Goal: Information Seeking & Learning: Learn about a topic

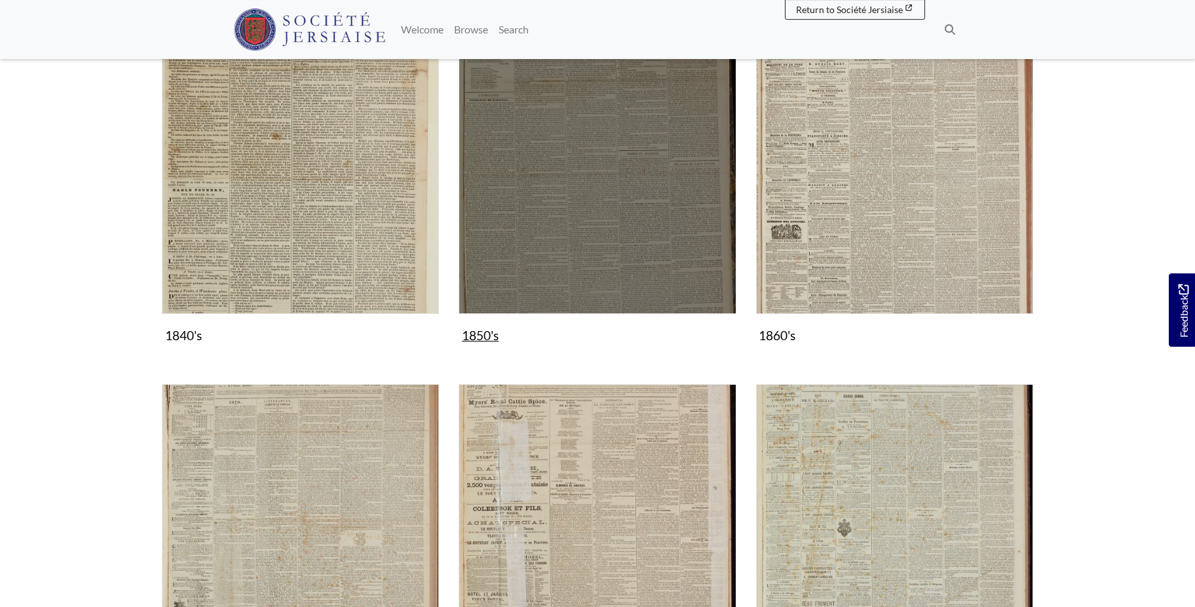
scroll to position [668, 0]
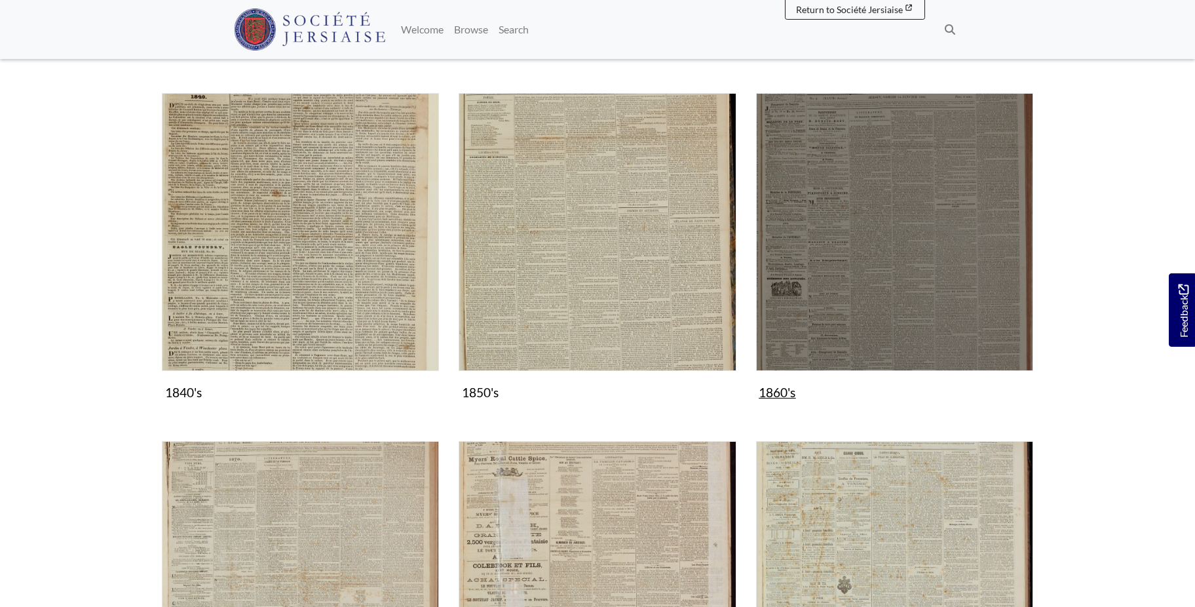
click at [918, 271] on img "Subcollection" at bounding box center [894, 231] width 277 height 277
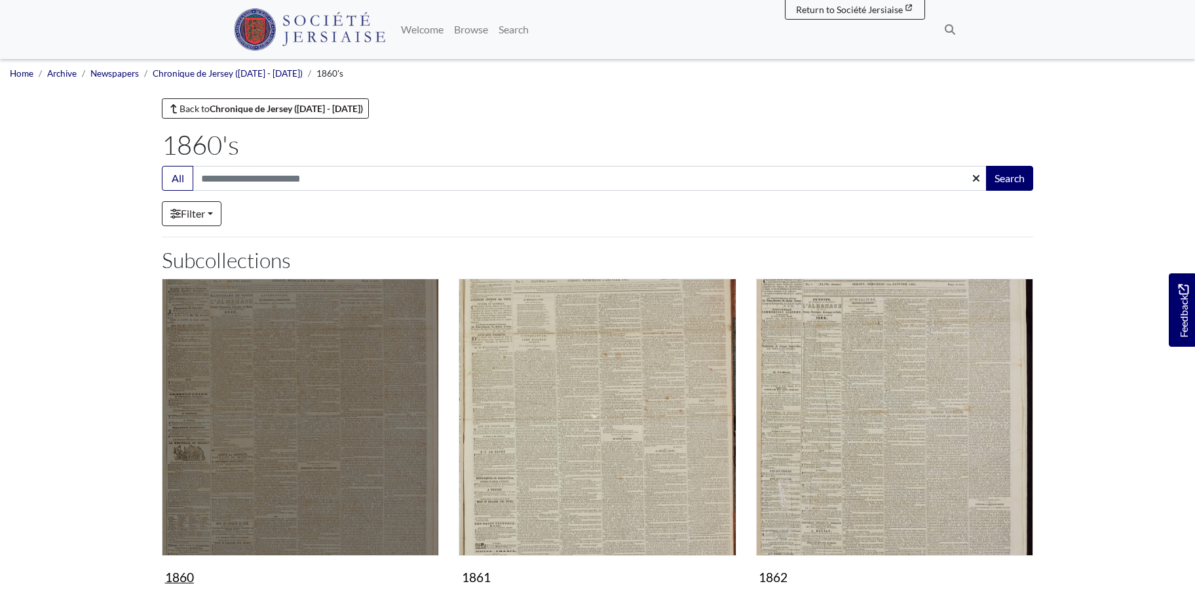
click at [299, 460] on img "Subcollection" at bounding box center [300, 416] width 277 height 277
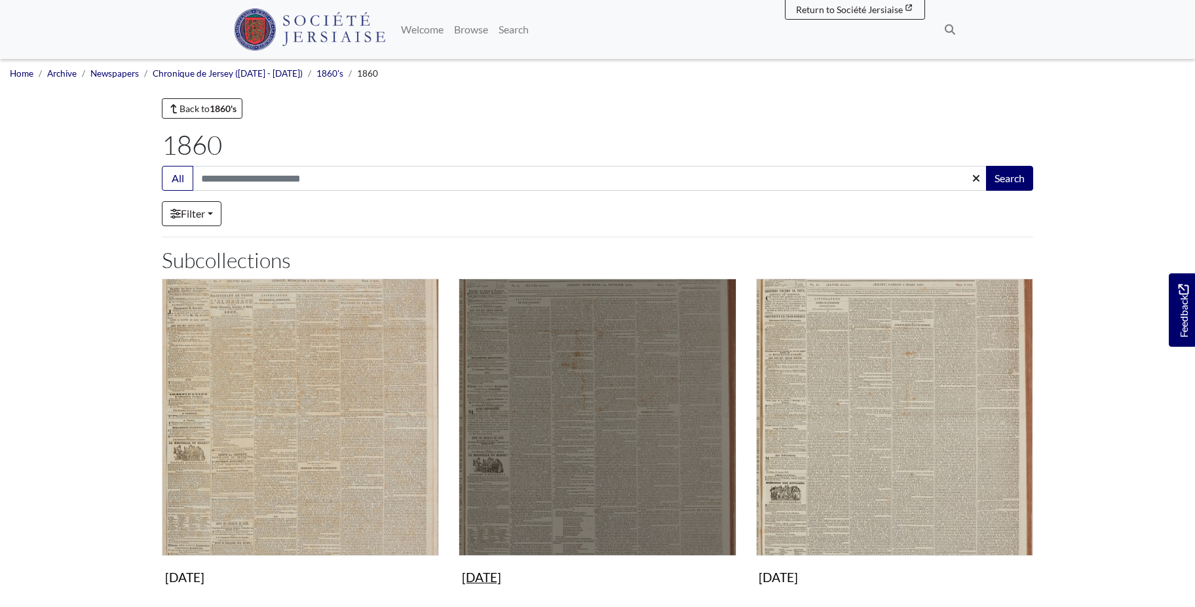
click at [650, 502] on img "Subcollection" at bounding box center [597, 416] width 277 height 277
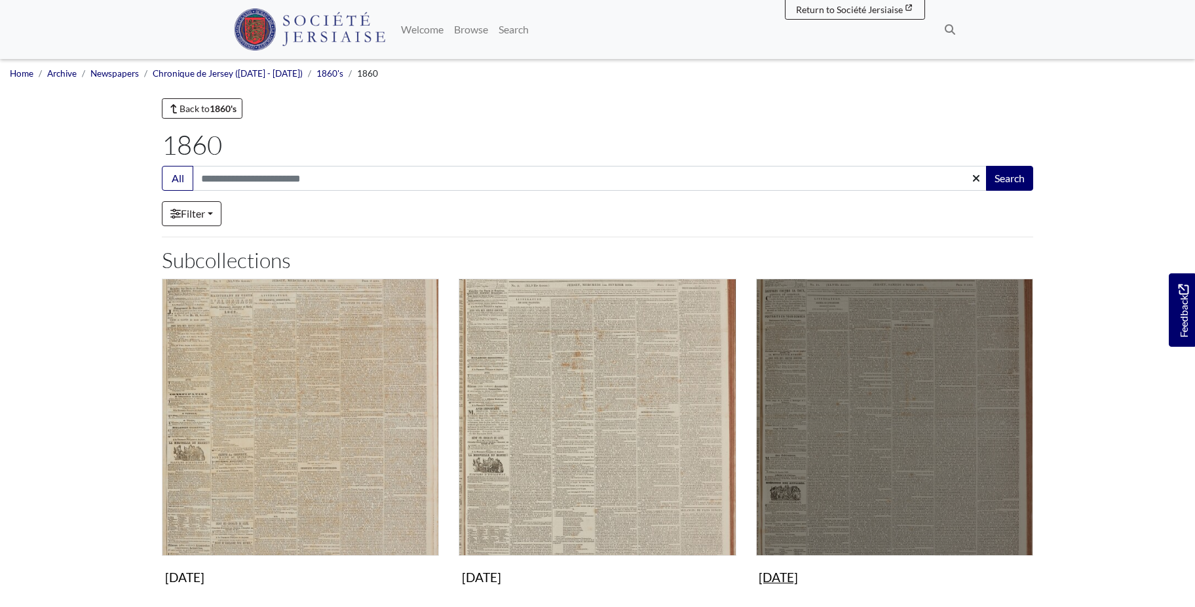
click at [871, 393] on img "Subcollection" at bounding box center [894, 416] width 277 height 277
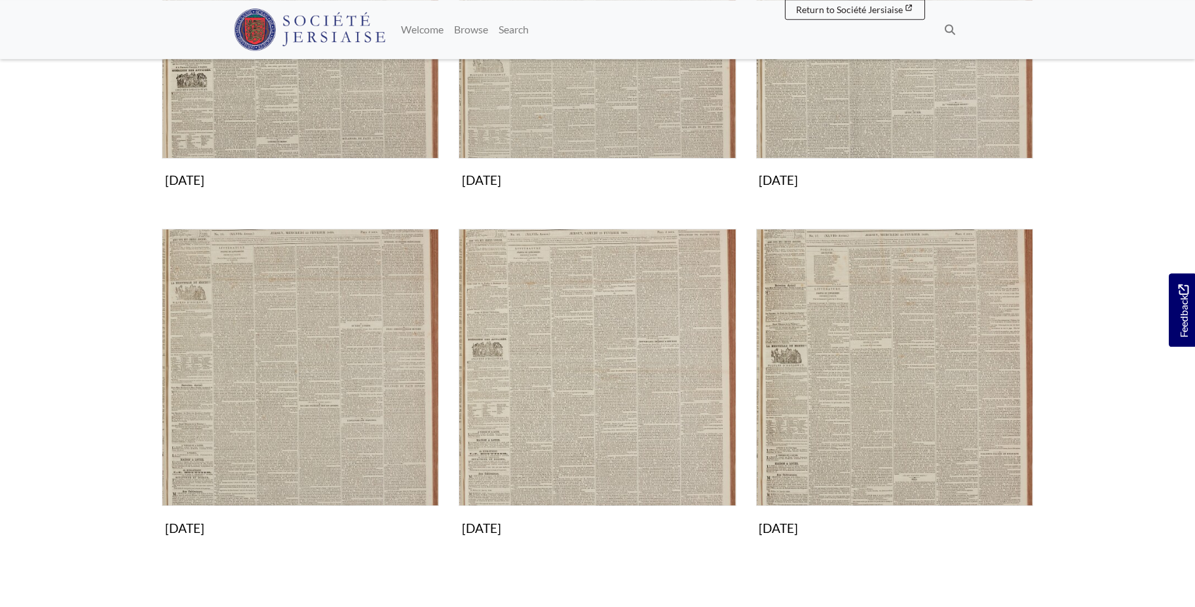
scroll to position [802, 0]
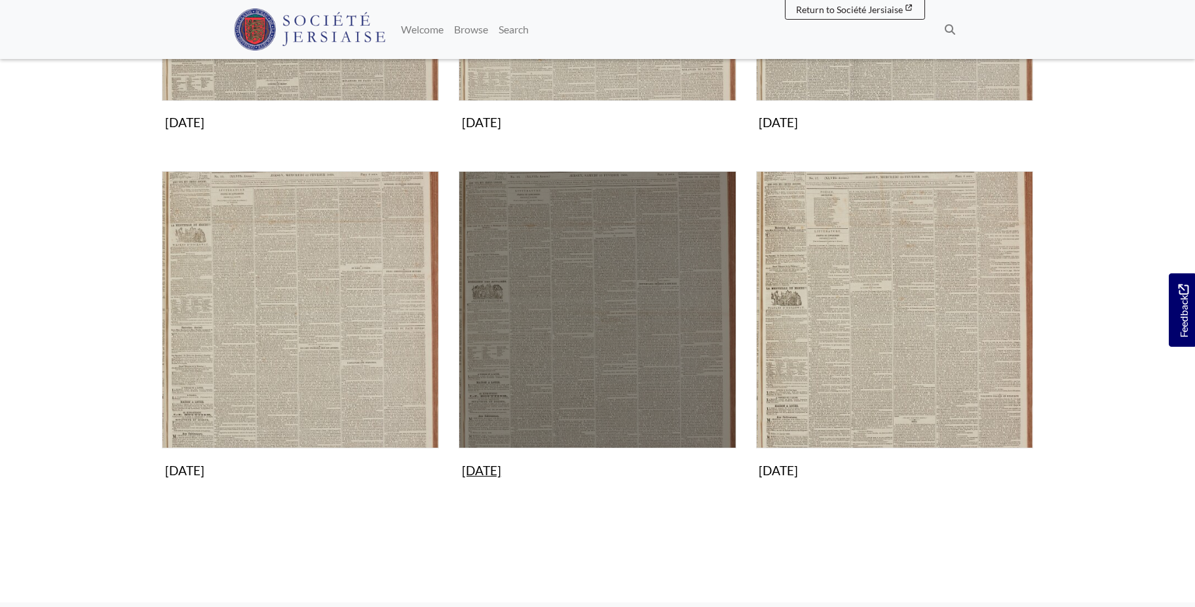
click at [579, 314] on img "Subcollection" at bounding box center [597, 309] width 277 height 277
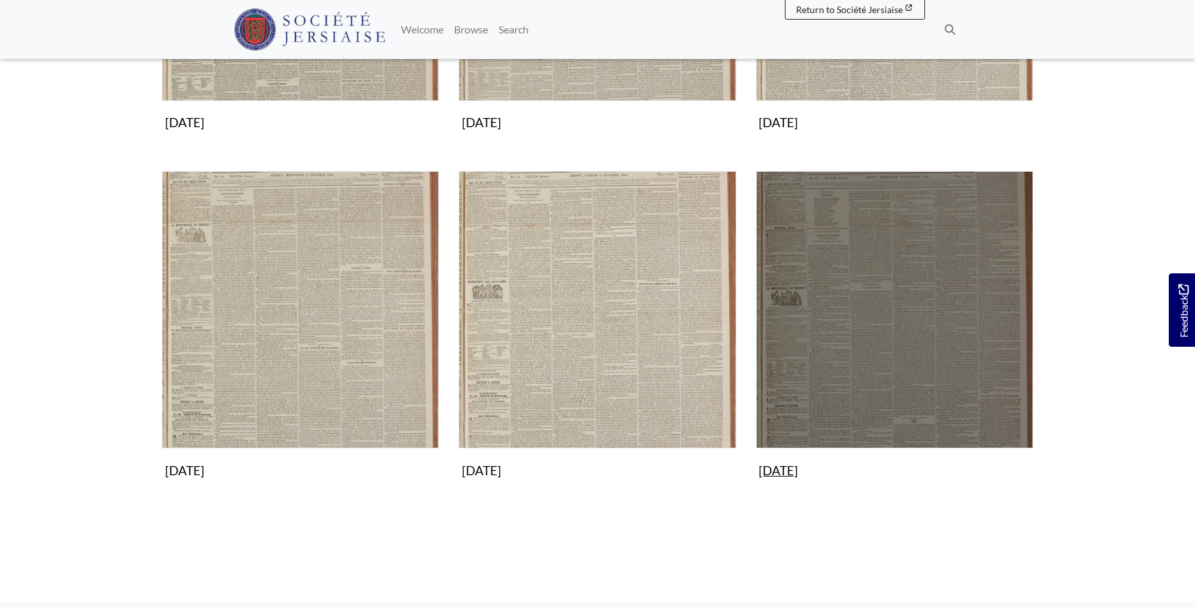
click at [924, 254] on img "Subcollection" at bounding box center [894, 309] width 277 height 277
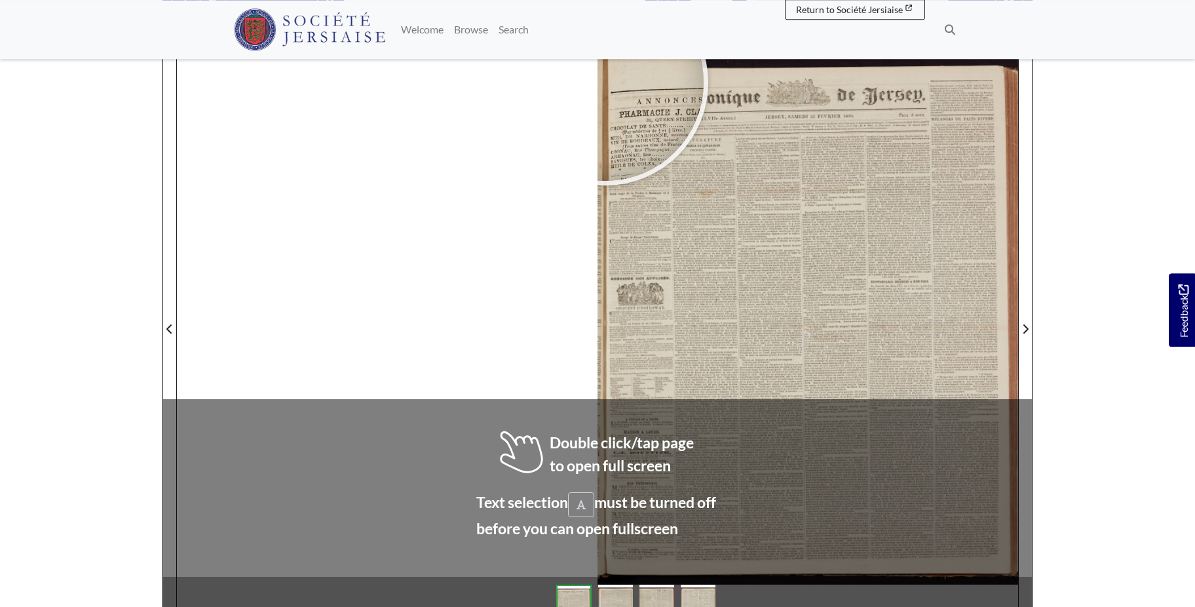
scroll to position [181, 0]
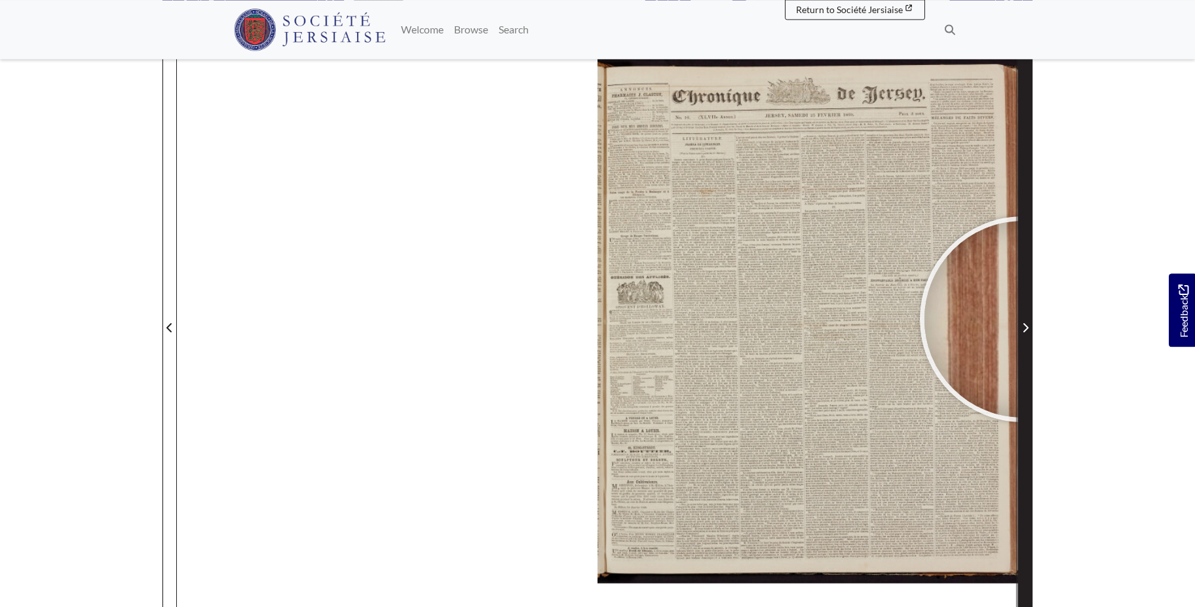
click at [1023, 319] on span "Next Page" at bounding box center [1025, 319] width 13 height 593
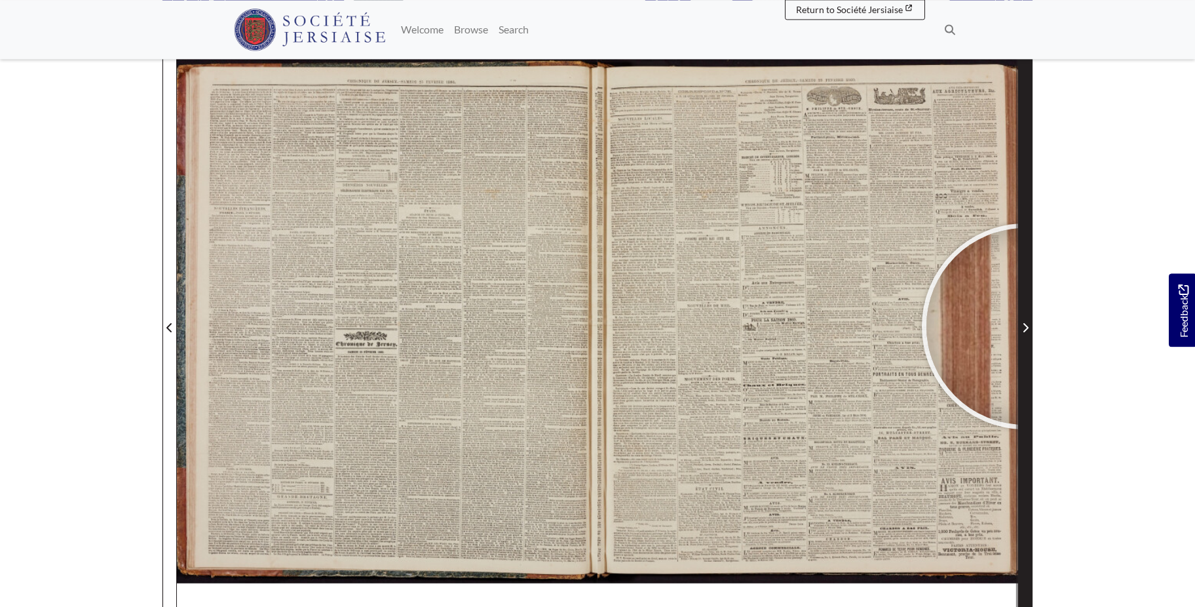
click at [1025, 326] on icon "Next Page" at bounding box center [1025, 327] width 7 height 10
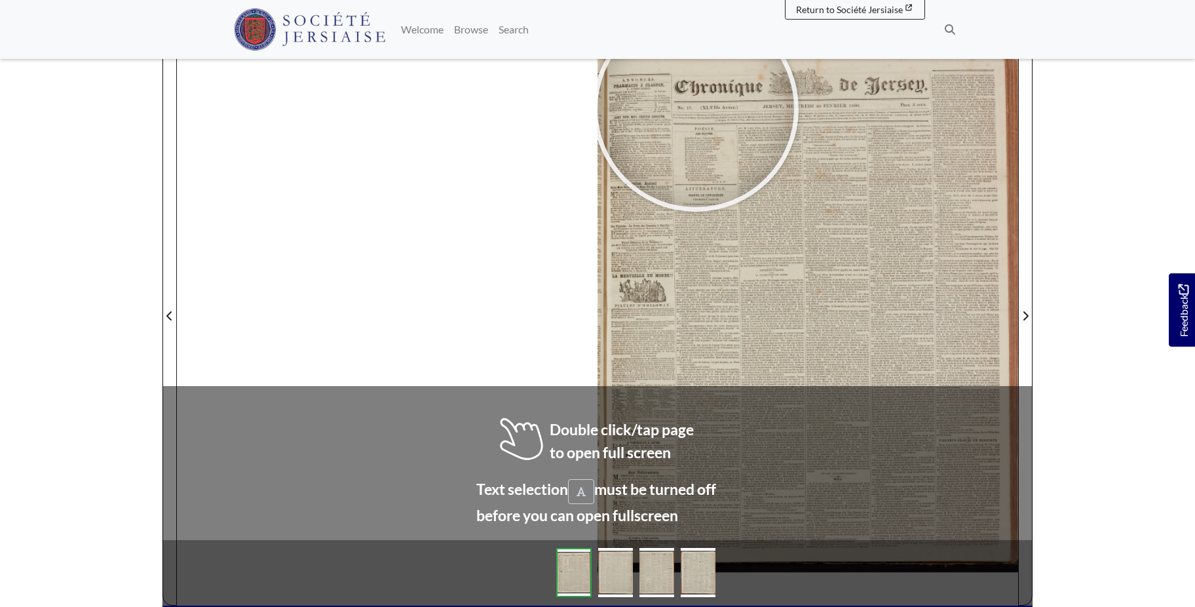
scroll to position [190, 0]
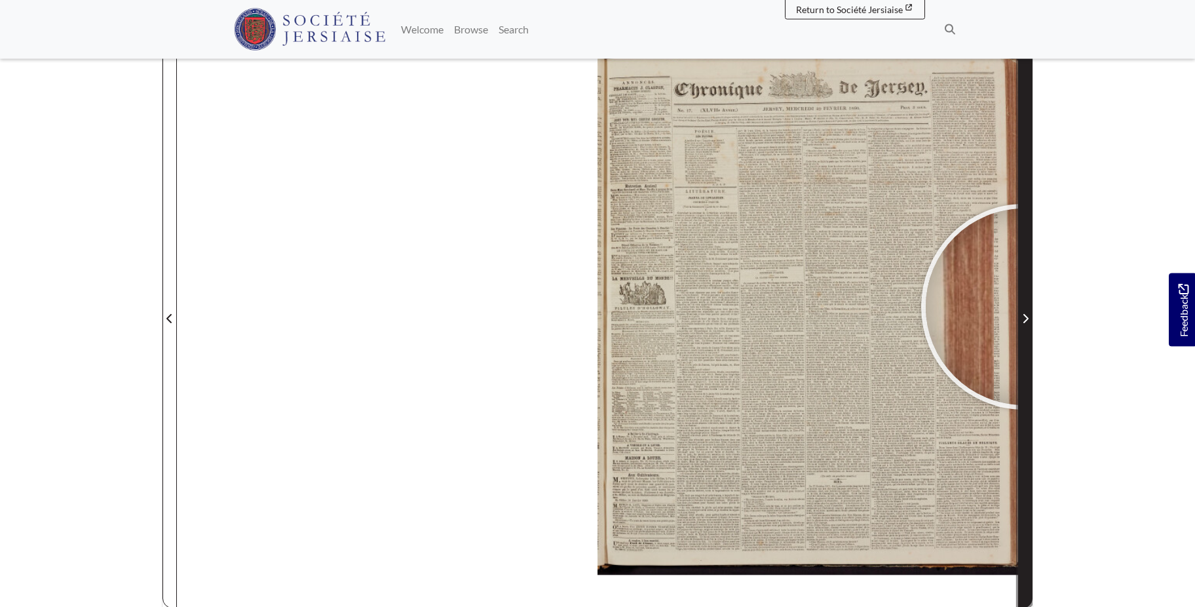
click at [1024, 307] on span "Next Page" at bounding box center [1025, 310] width 13 height 593
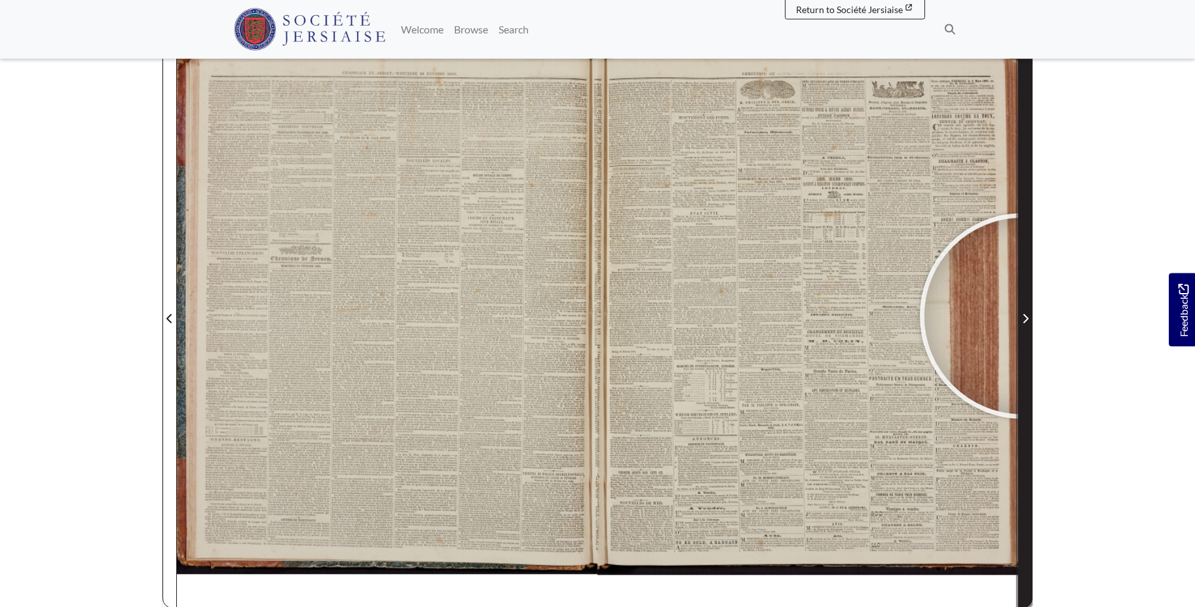
click at [1023, 316] on icon "Next Page" at bounding box center [1025, 318] width 7 height 10
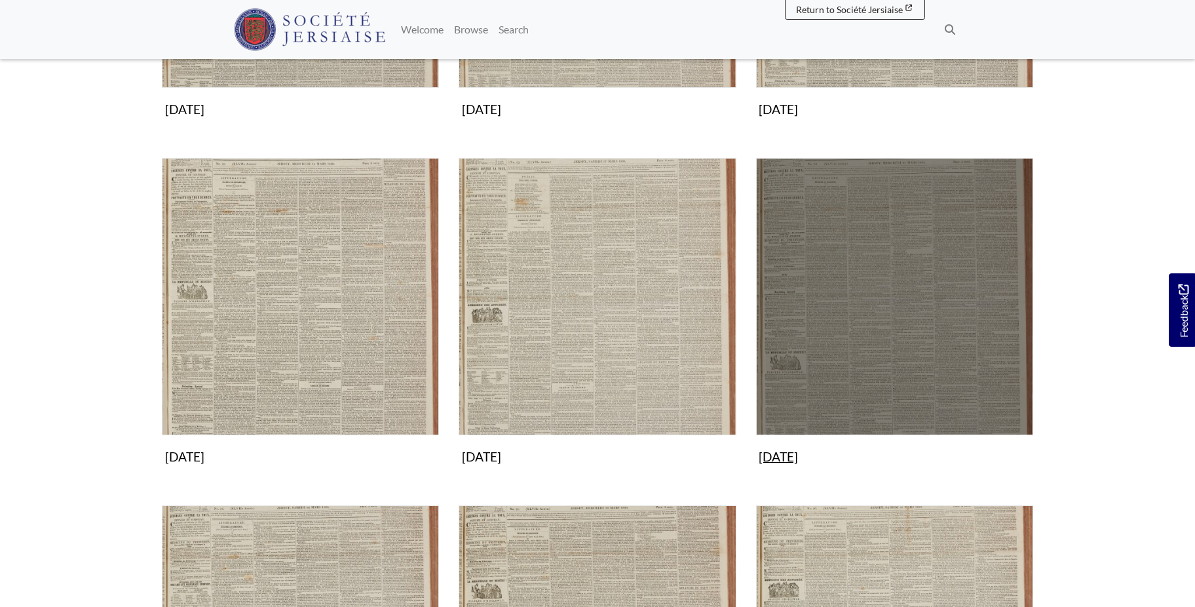
scroll to position [134, 0]
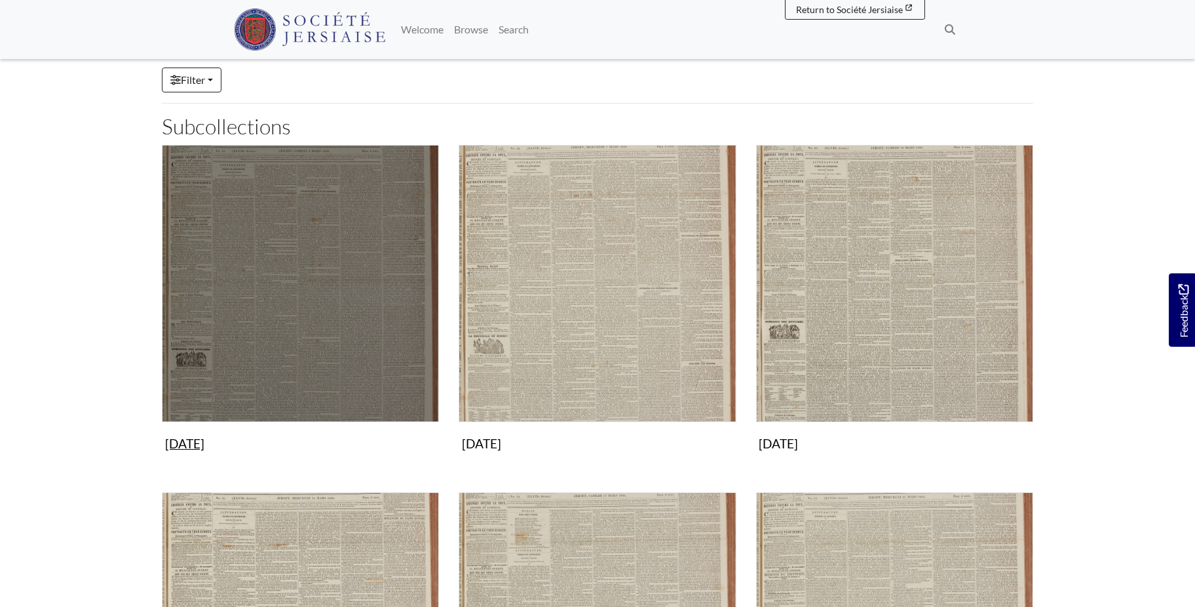
click at [344, 225] on img "Subcollection" at bounding box center [300, 283] width 277 height 277
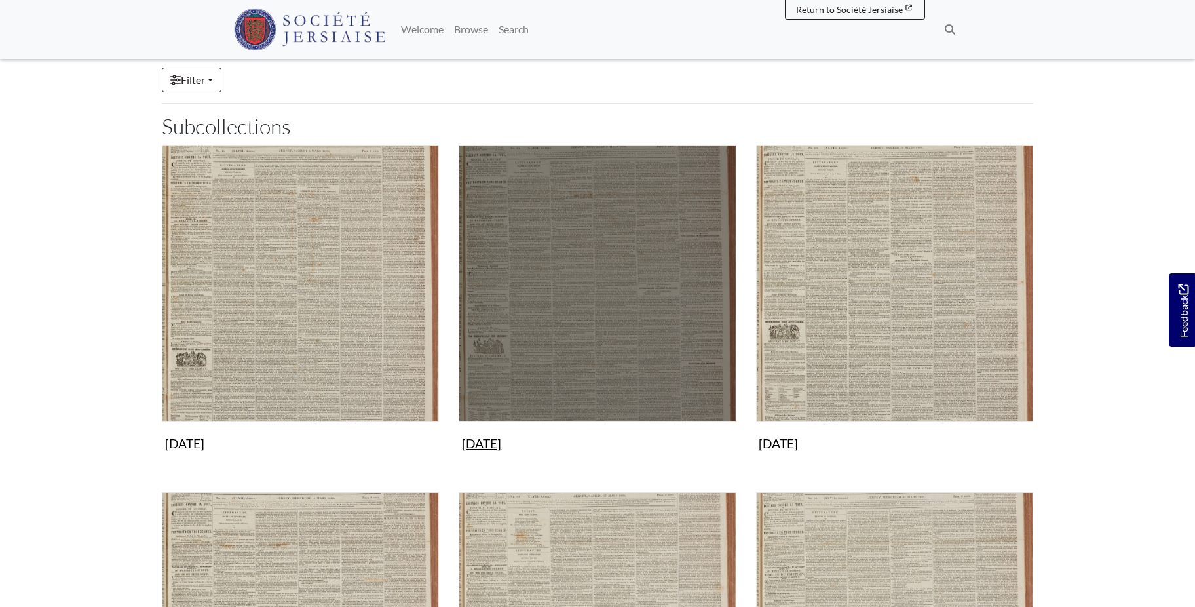
click at [583, 308] on img "Subcollection" at bounding box center [597, 283] width 277 height 277
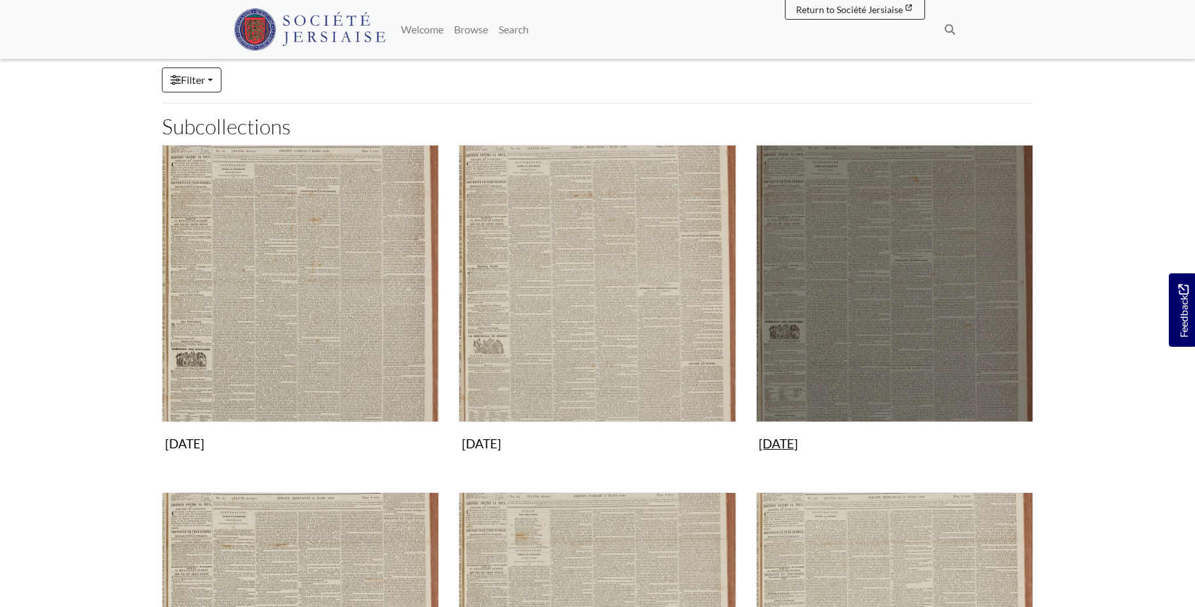
click at [932, 200] on img "Subcollection" at bounding box center [894, 283] width 277 height 277
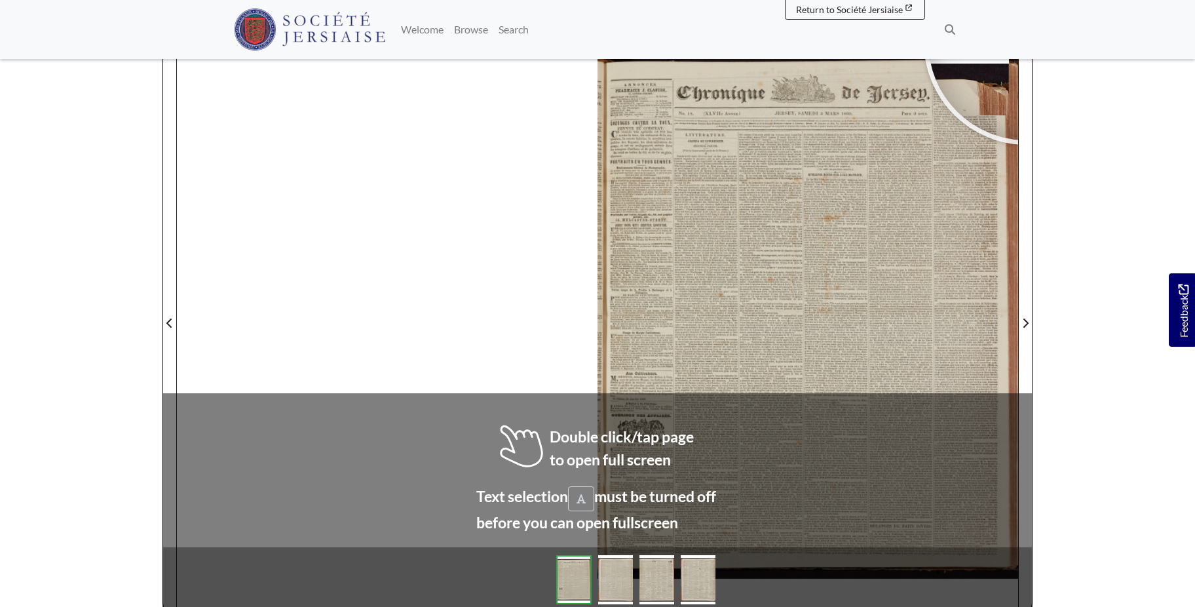
scroll to position [191, 0]
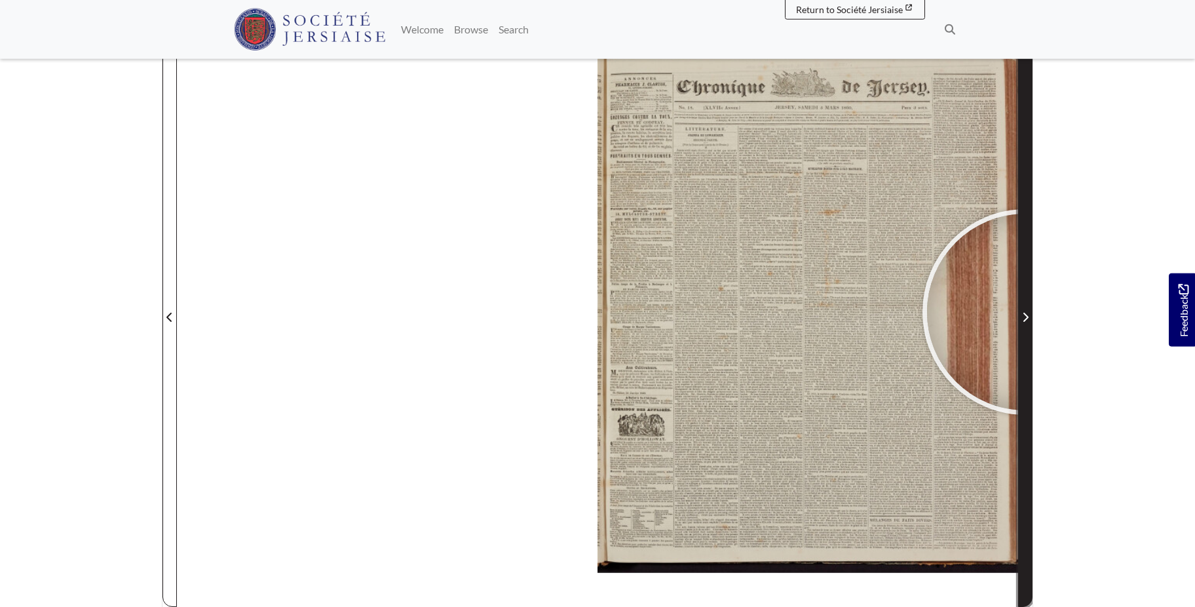
click at [1025, 312] on span "Next Page" at bounding box center [1025, 317] width 13 height 16
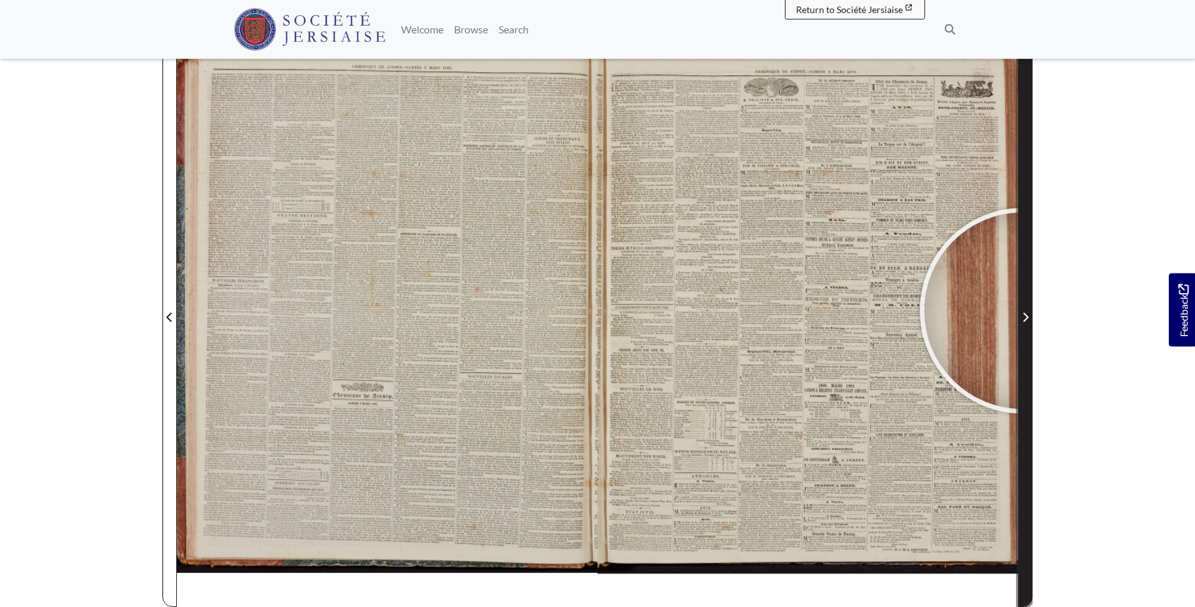
click at [1023, 311] on span "Next Page" at bounding box center [1025, 317] width 13 height 16
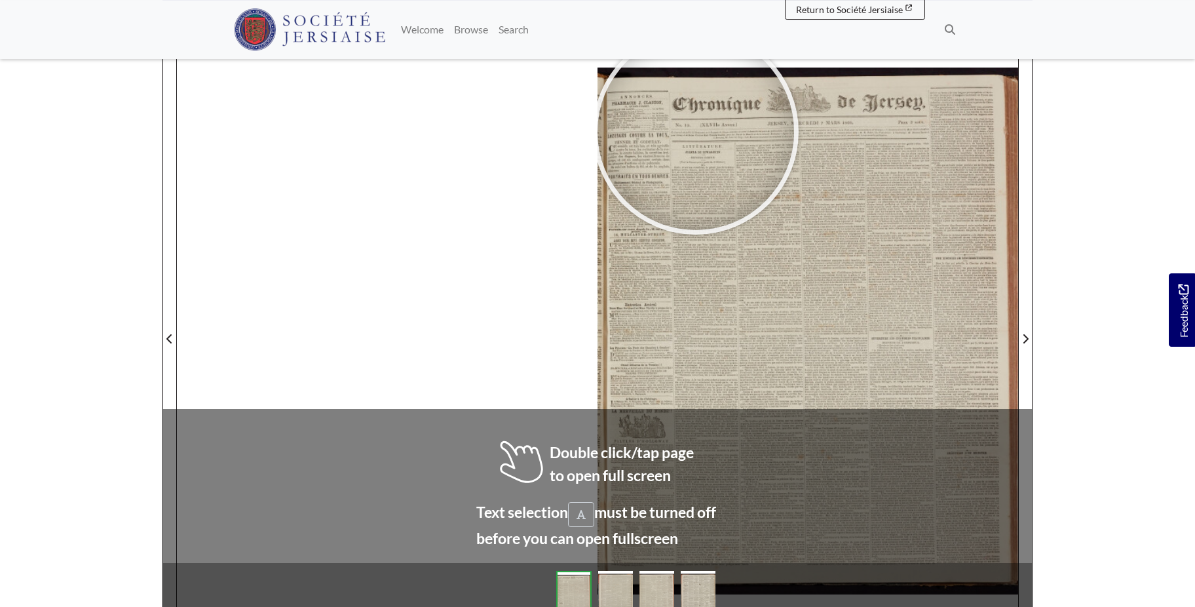
scroll to position [179, 0]
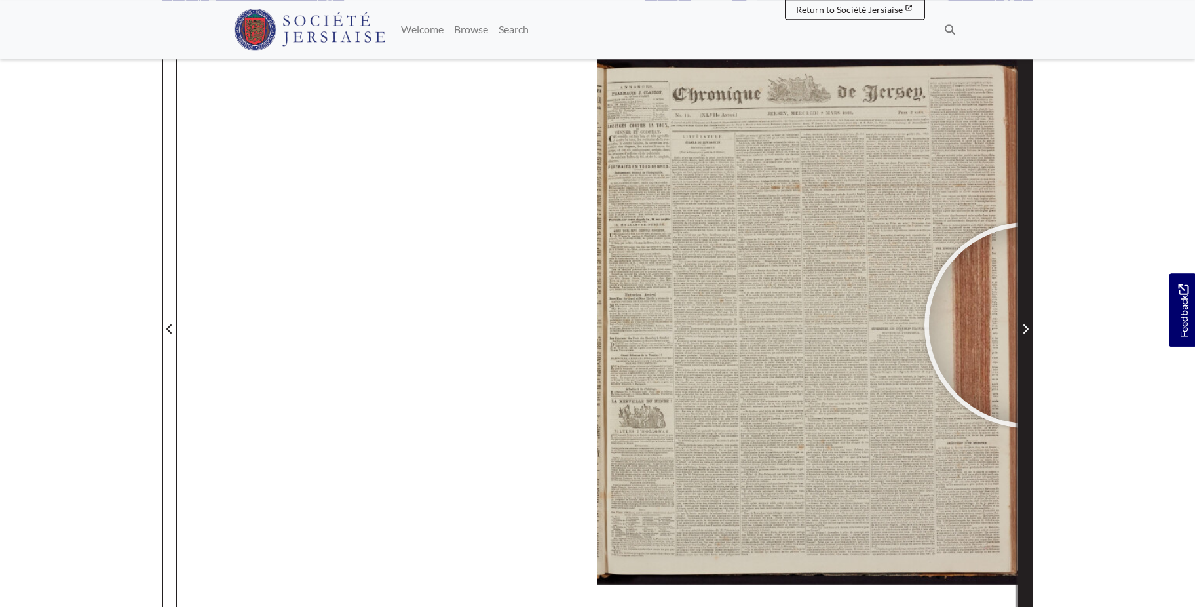
click at [1027, 324] on span "Next Page" at bounding box center [1025, 329] width 13 height 16
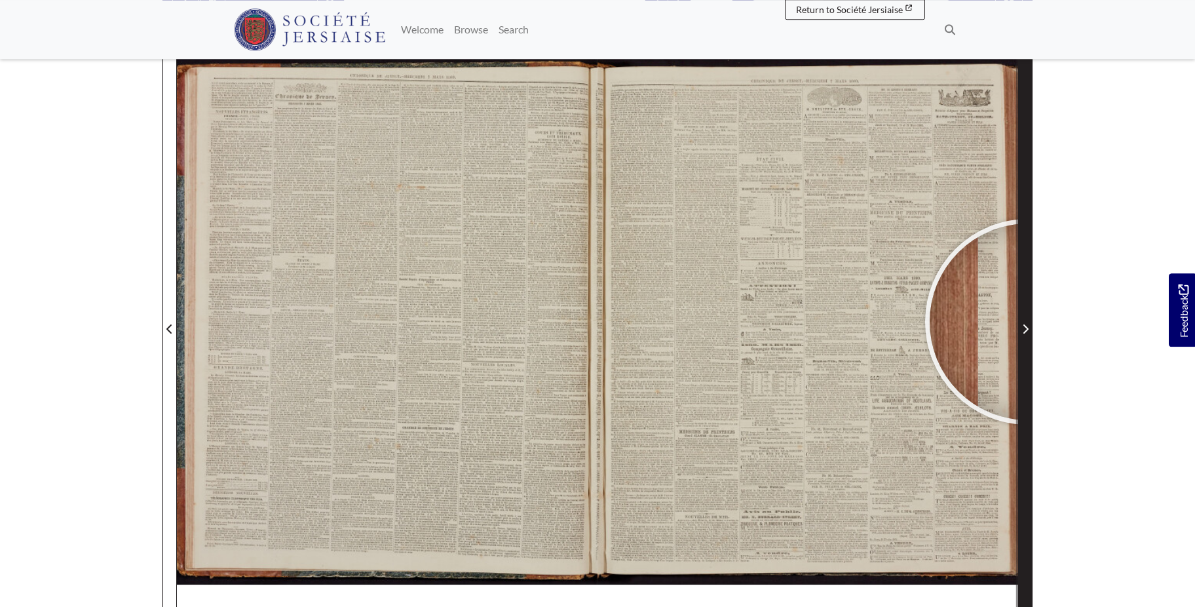
click at [1028, 322] on span "Next Page" at bounding box center [1025, 329] width 13 height 16
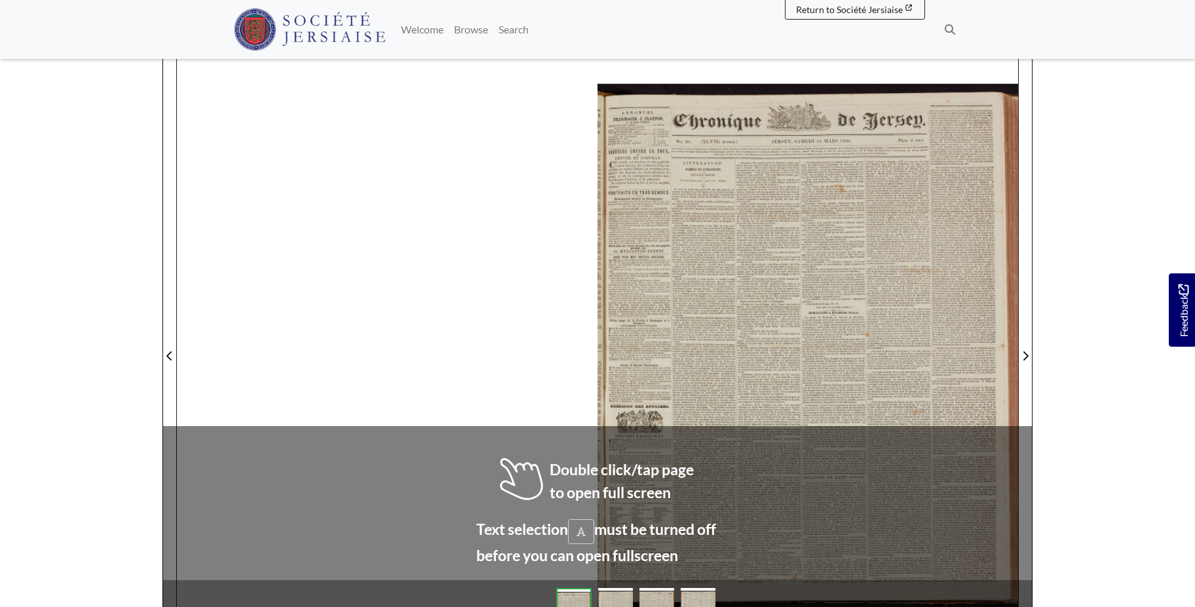
scroll to position [159, 0]
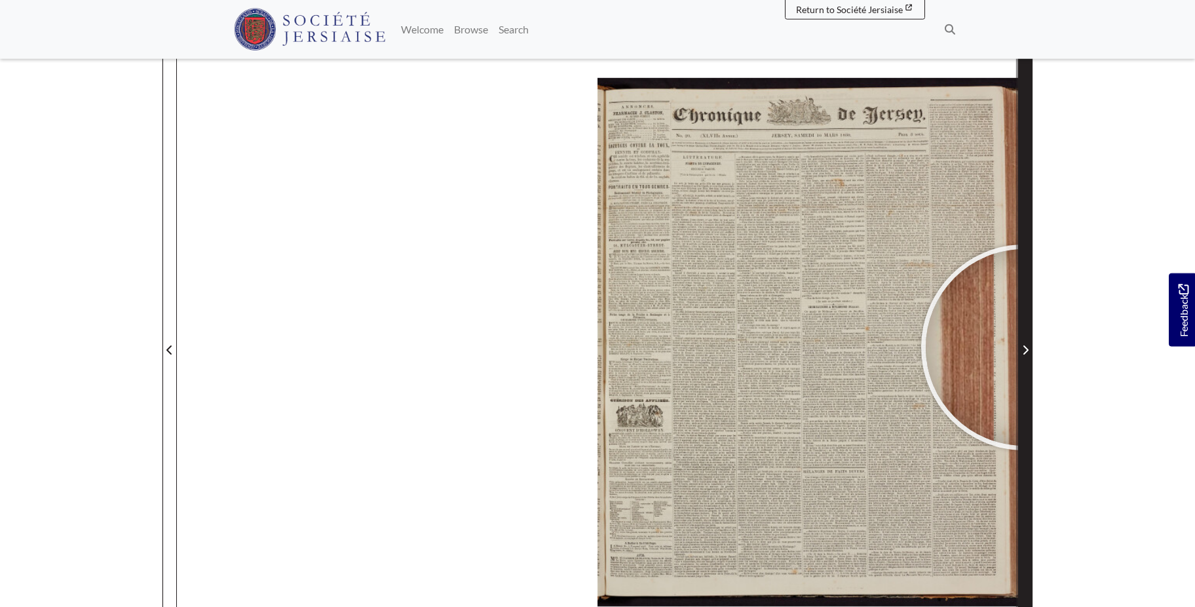
click at [1024, 347] on icon "Next Page" at bounding box center [1025, 349] width 5 height 9
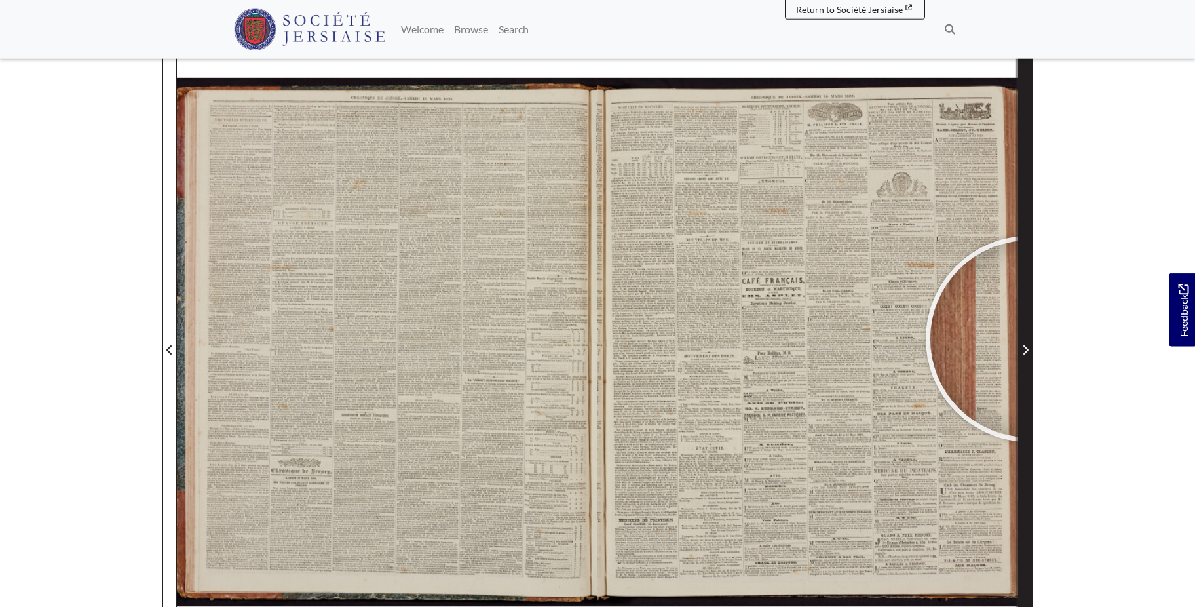
click at [1028, 339] on span "Next Page" at bounding box center [1025, 341] width 13 height 593
